Goal: Find specific page/section

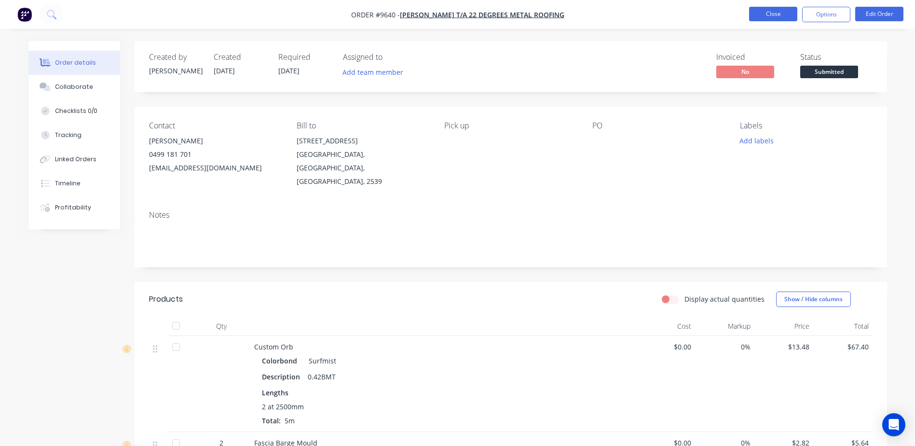
click at [772, 14] on button "Close" at bounding box center [773, 14] width 48 height 14
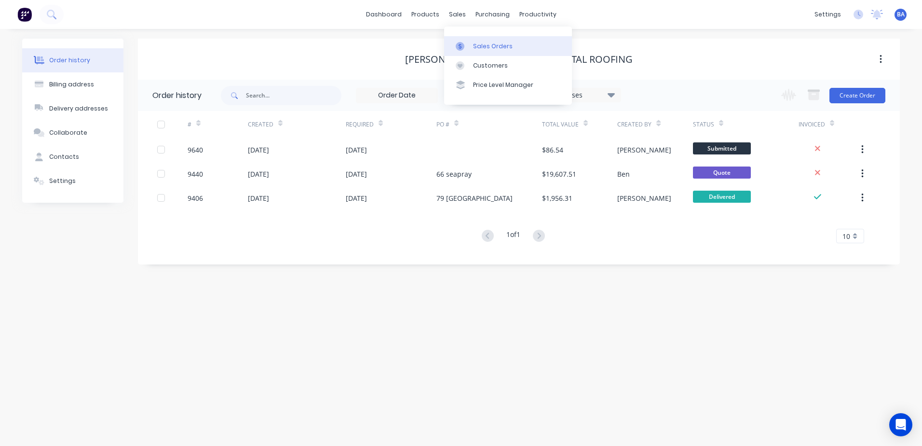
click at [468, 49] on div at bounding box center [463, 46] width 14 height 9
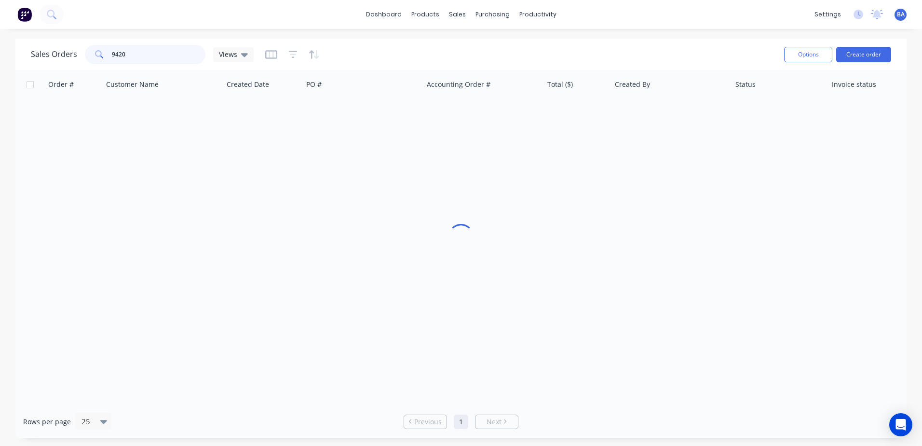
click at [158, 54] on input "9420" at bounding box center [159, 54] width 94 height 19
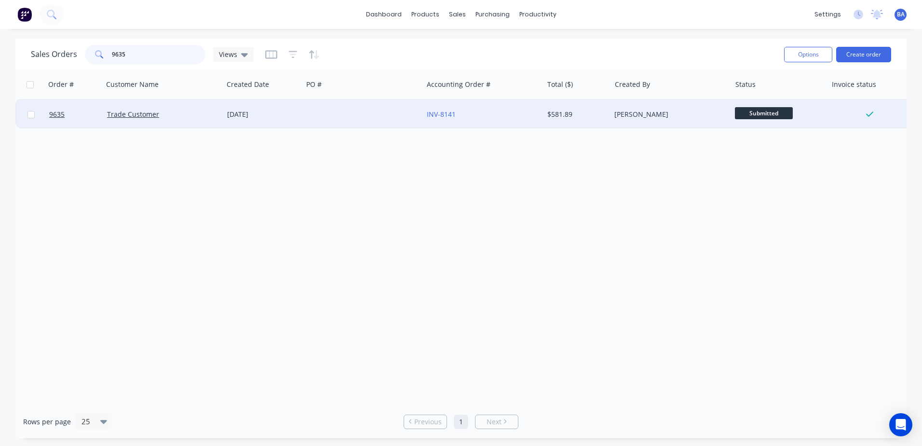
type input "9635"
click at [249, 115] on div "[DATE]" at bounding box center [263, 114] width 72 height 10
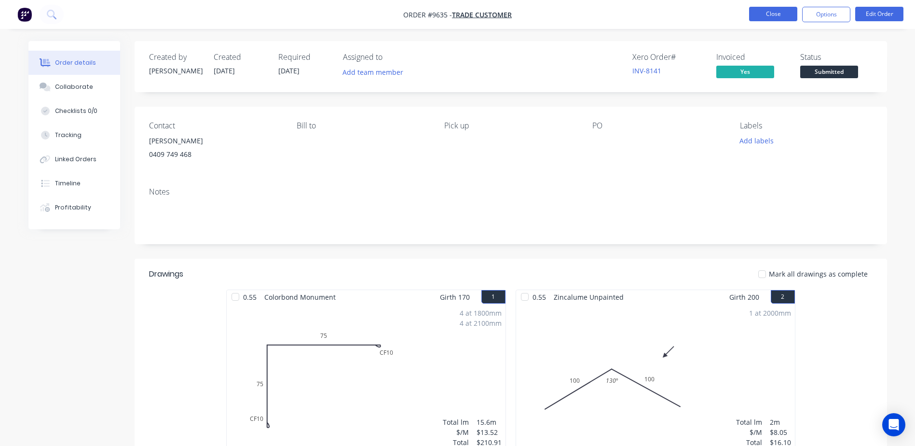
click at [777, 8] on button "Close" at bounding box center [773, 14] width 48 height 14
